Goal: Obtain resource: Obtain resource

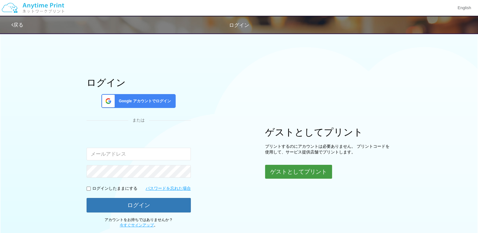
click at [309, 176] on button "ゲストとしてプリント" at bounding box center [298, 172] width 67 height 14
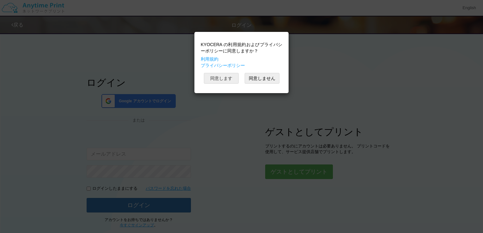
click at [222, 80] on button "同意します" at bounding box center [221, 78] width 35 height 11
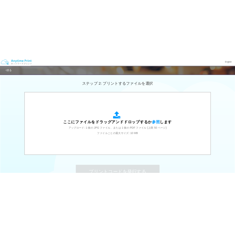
scroll to position [190, 0]
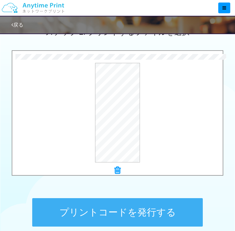
click at [116, 208] on button "プリントコードを発行する" at bounding box center [117, 212] width 171 height 28
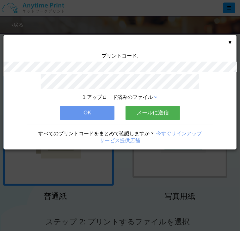
click at [91, 106] on button "OK" at bounding box center [87, 113] width 54 height 14
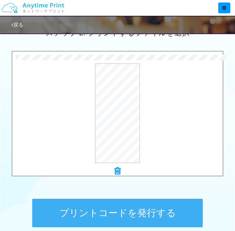
scroll to position [202, 0]
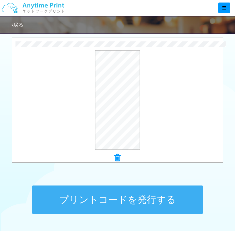
click at [157, 198] on button "プリントコードを発行する" at bounding box center [117, 199] width 171 height 28
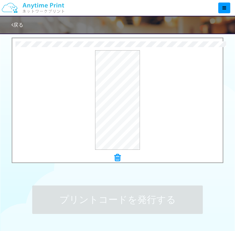
scroll to position [0, 0]
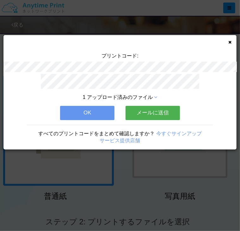
click at [103, 113] on button "OK" at bounding box center [87, 113] width 54 height 14
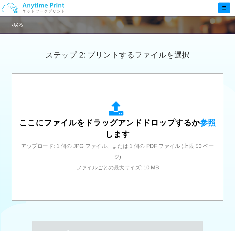
scroll to position [177, 0]
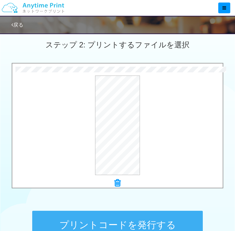
click at [154, 225] on button "プリントコードを発行する" at bounding box center [117, 225] width 171 height 28
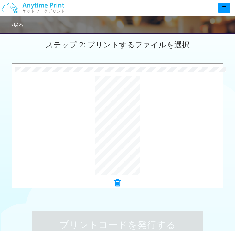
scroll to position [0, 0]
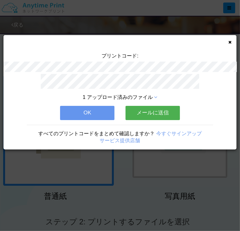
click at [92, 115] on button "OK" at bounding box center [87, 113] width 54 height 14
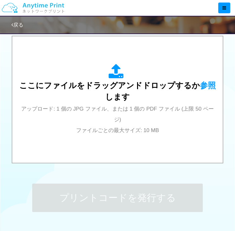
scroll to position [215, 0]
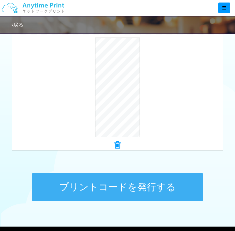
click at [137, 195] on button "プリントコードを発行する" at bounding box center [117, 187] width 171 height 28
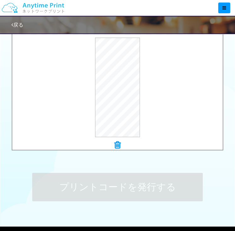
scroll to position [0, 0]
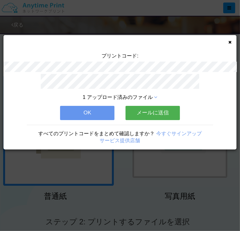
click at [98, 106] on button "OK" at bounding box center [87, 113] width 54 height 14
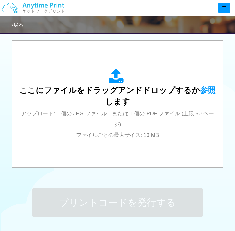
scroll to position [202, 0]
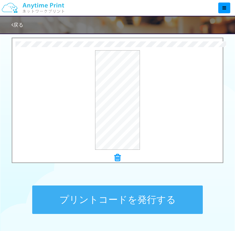
click at [85, 207] on button "プリントコードを発行する" at bounding box center [117, 199] width 171 height 28
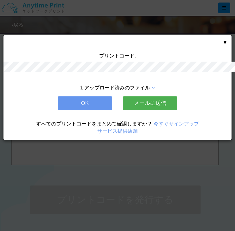
scroll to position [0, 0]
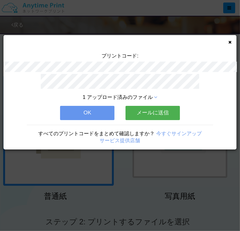
click at [91, 115] on button "OK" at bounding box center [87, 113] width 54 height 14
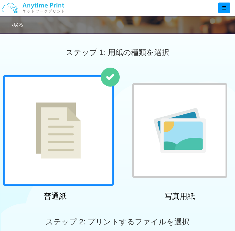
click at [123, 207] on div "ステップ 2: プリントするファイルを選択" at bounding box center [117, 222] width 235 height 36
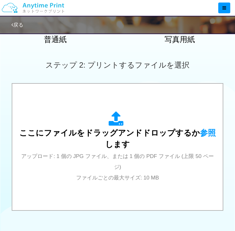
scroll to position [177, 0]
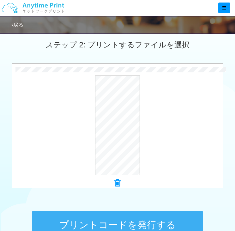
click at [103, 220] on button "プリントコードを発行する" at bounding box center [117, 225] width 171 height 28
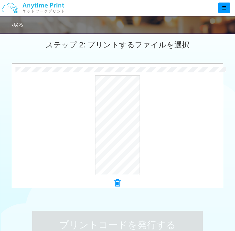
scroll to position [0, 0]
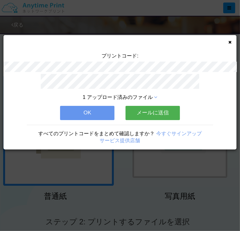
click at [84, 110] on button "OK" at bounding box center [87, 113] width 54 height 14
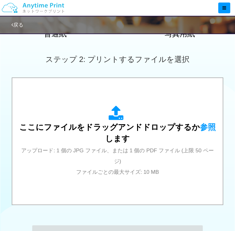
scroll to position [164, 0]
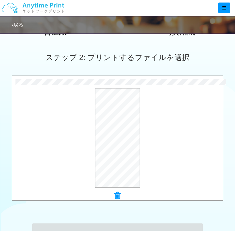
scroll to position [0, 0]
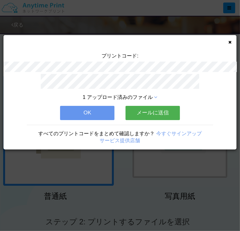
click at [76, 112] on button "OK" at bounding box center [87, 113] width 54 height 14
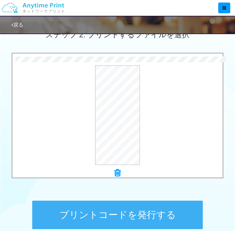
scroll to position [202, 0]
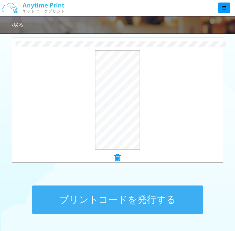
click at [92, 185] on button "プリントコードを発行する" at bounding box center [117, 199] width 171 height 28
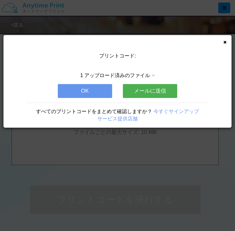
scroll to position [0, 0]
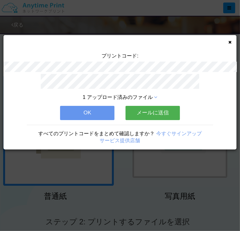
click at [86, 116] on button "OK" at bounding box center [87, 113] width 54 height 14
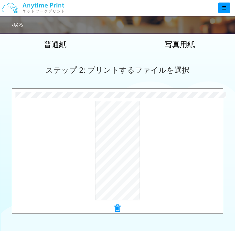
scroll to position [177, 0]
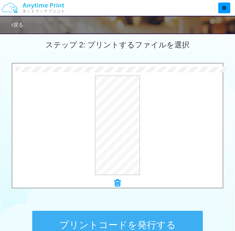
click at [93, 220] on button "プリントコードを発行する" at bounding box center [117, 225] width 171 height 28
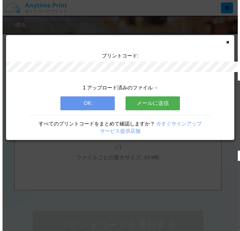
scroll to position [0, 0]
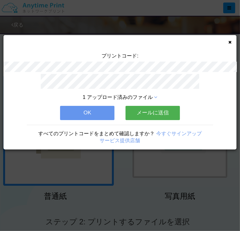
click at [70, 107] on button "OK" at bounding box center [87, 113] width 54 height 14
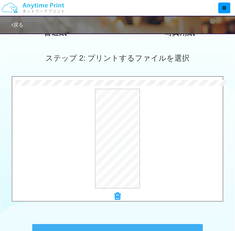
scroll to position [164, 0]
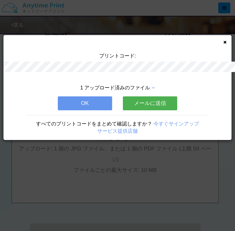
scroll to position [0, 0]
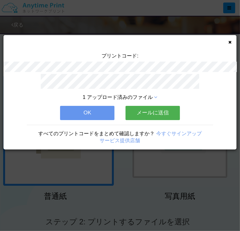
click at [80, 110] on button "OK" at bounding box center [87, 113] width 54 height 14
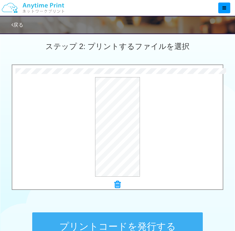
scroll to position [177, 0]
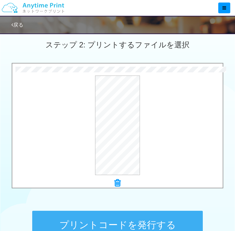
click at [103, 221] on button "プリントコードを発行する" at bounding box center [117, 225] width 171 height 28
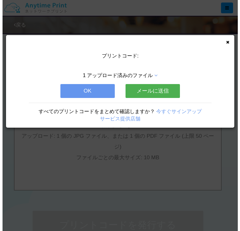
scroll to position [0, 0]
